Goal: Information Seeking & Learning: Learn about a topic

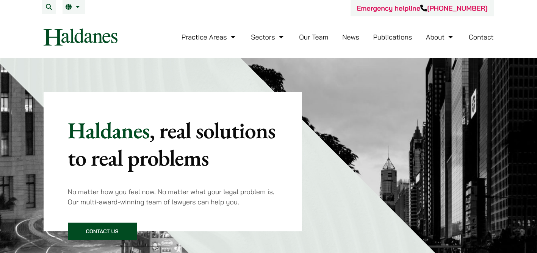
click at [366, 166] on img at bounding box center [401, 218] width 321 height 321
click at [318, 36] on link "Our Team" at bounding box center [313, 37] width 29 height 9
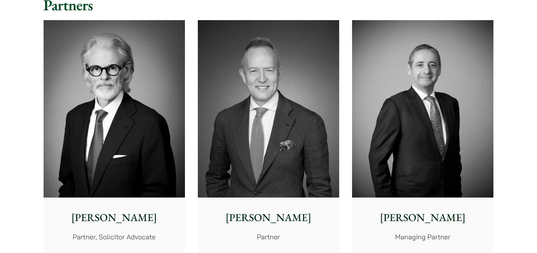
scroll to position [200, 0]
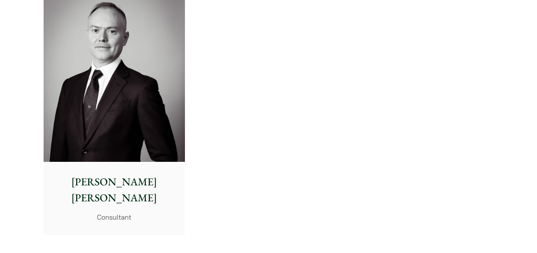
scroll to position [4316, 0]
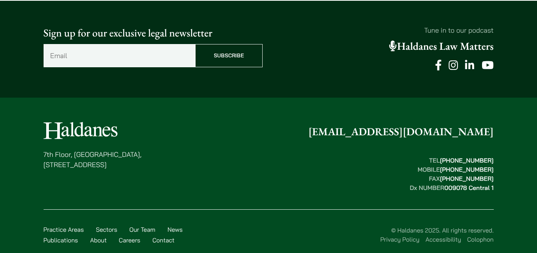
click at [137, 236] on link "Careers" at bounding box center [130, 240] width 22 height 8
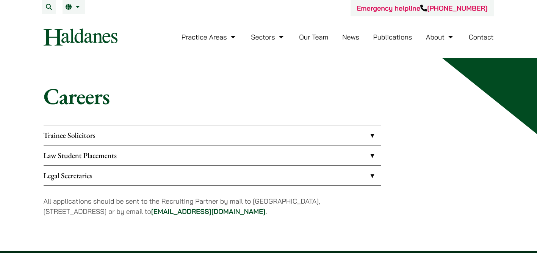
scroll to position [29, 0]
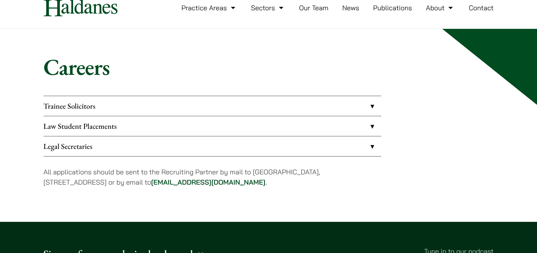
click at [141, 135] on link "Law Student Placements" at bounding box center [213, 126] width 338 height 20
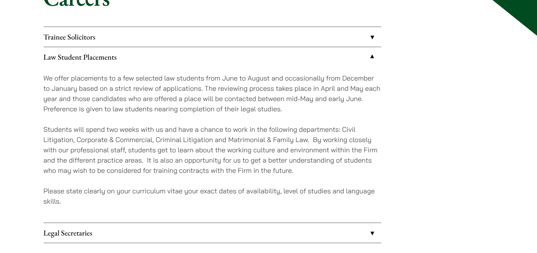
scroll to position [100, 0]
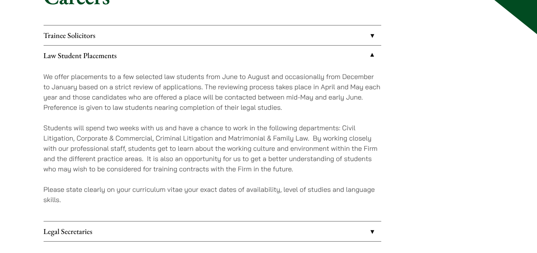
click at [40, 151] on div "Careers Trainee Solicitors We look to recruit two to four top-quality trainee s…" at bounding box center [269, 133] width 478 height 300
